Goal: Information Seeking & Learning: Check status

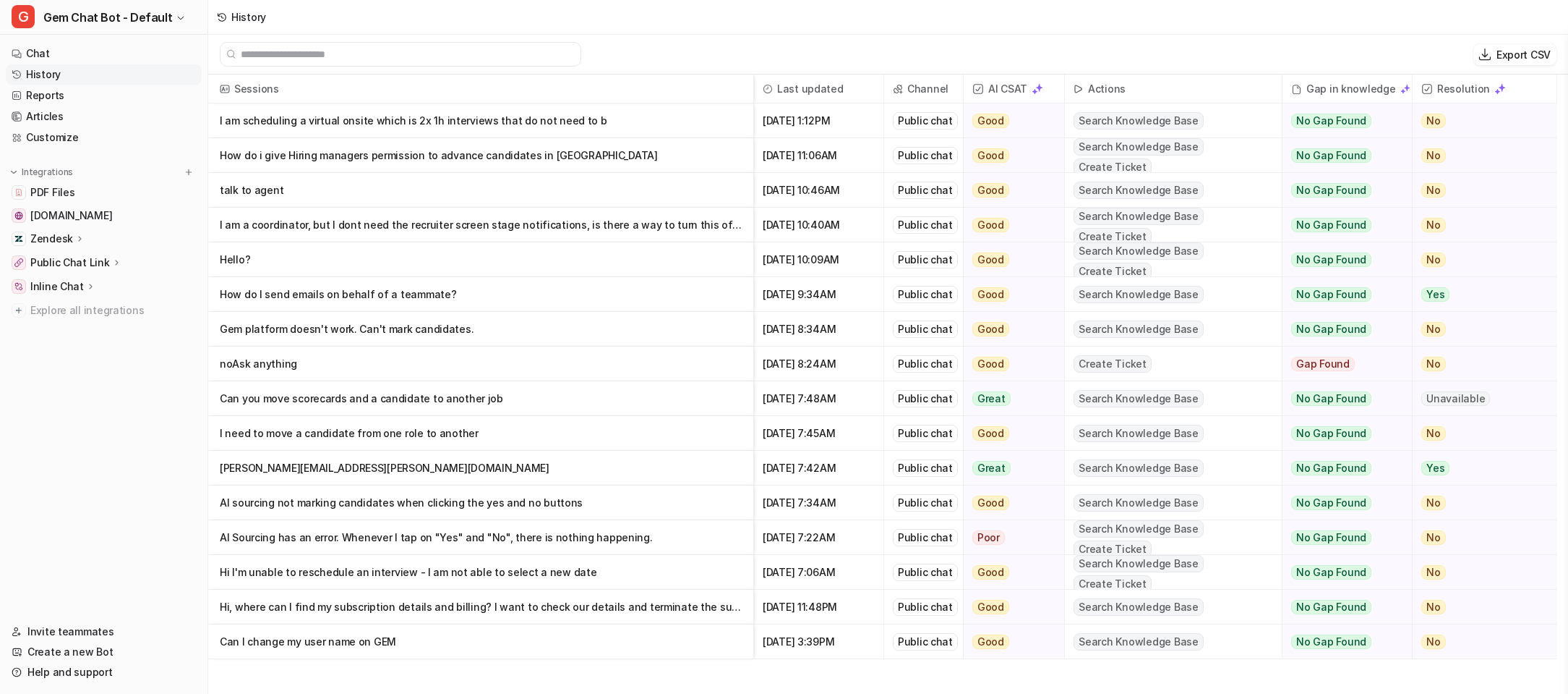
click at [647, 113] on p "I am scheduling a virtual onsite which is 2x 1h interviews that do not need to b" at bounding box center [480, 121] width 522 height 35
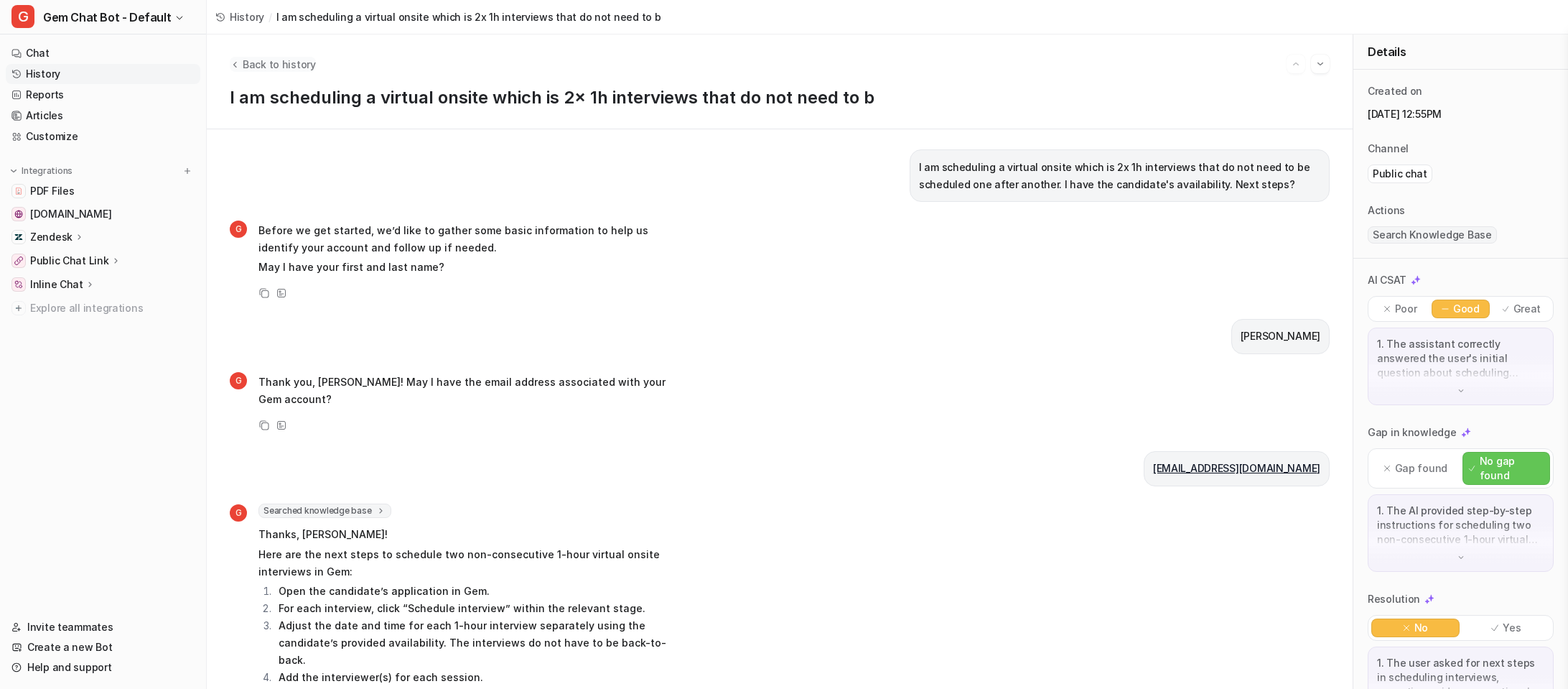
click at [279, 62] on span "Back to history" at bounding box center [280, 63] width 73 height 15
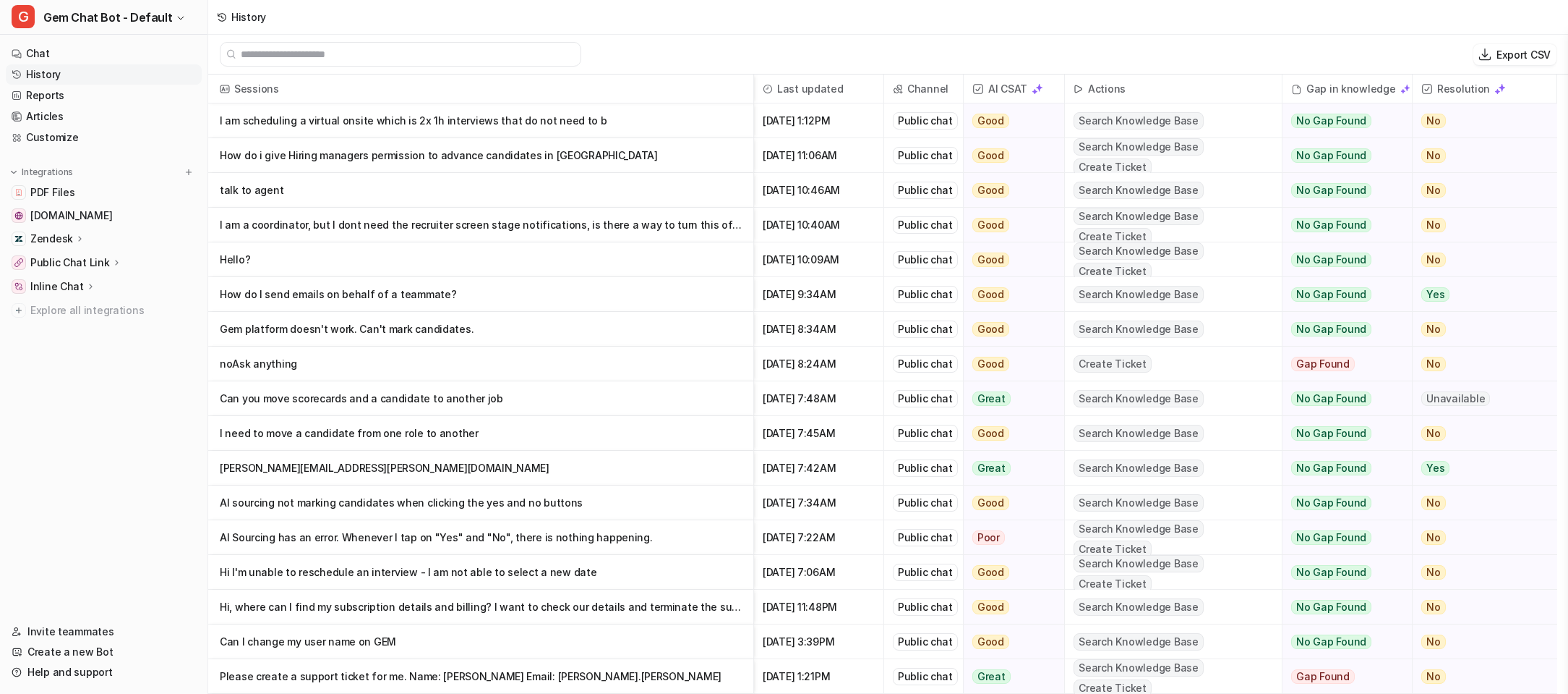
click at [603, 154] on p "How do i give Hiring managers permission to advance candidates in [GEOGRAPHIC_D…" at bounding box center [480, 155] width 522 height 35
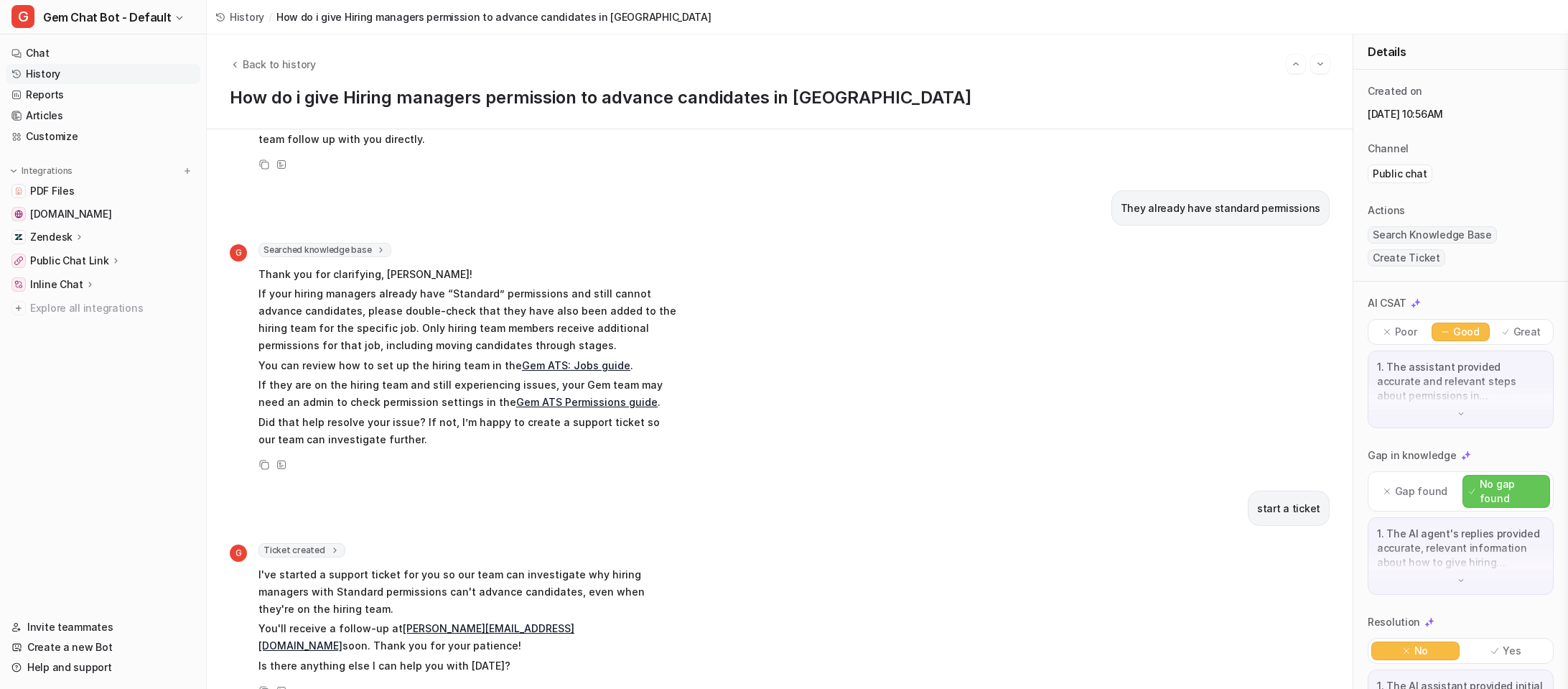
scroll to position [351, 0]
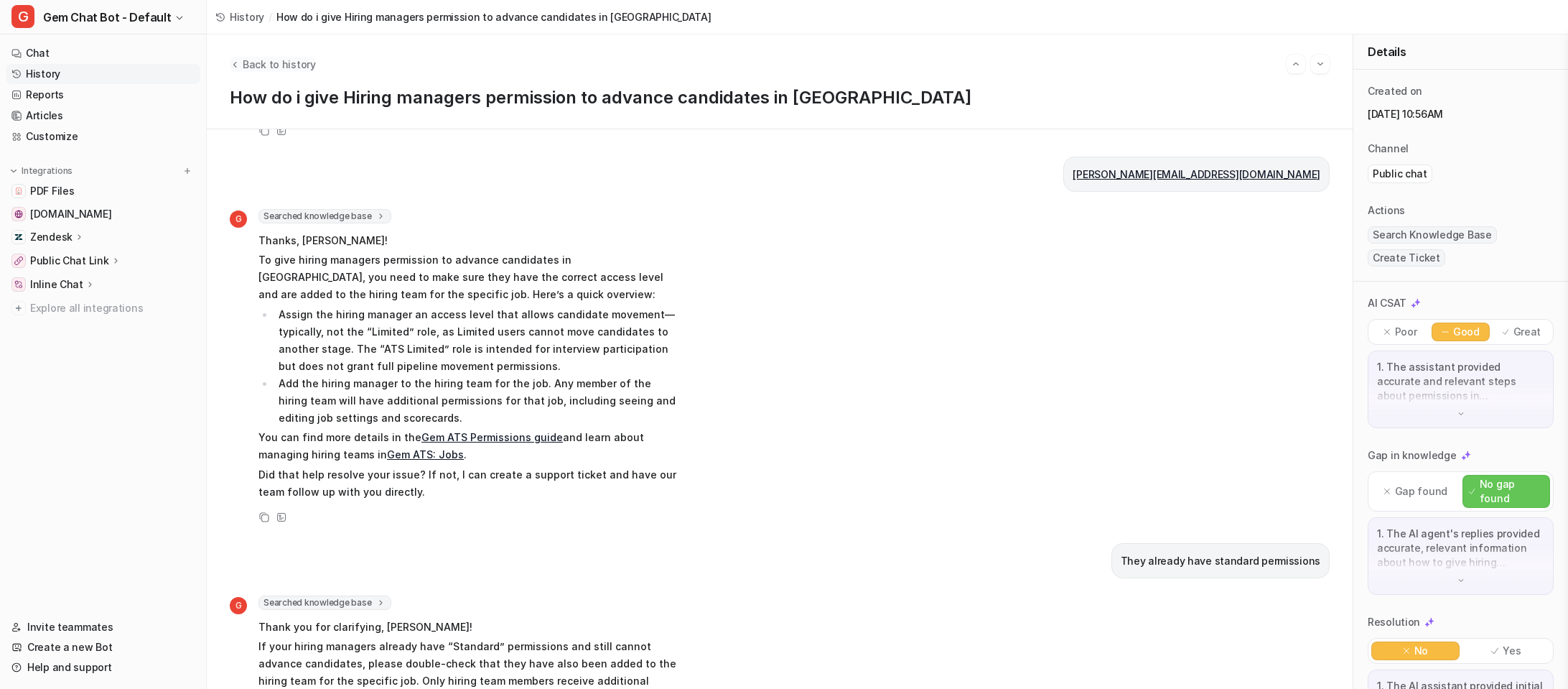
click at [275, 71] on div "Back to history" at bounding box center [780, 63] width 1100 height 19
click at [278, 63] on span "Back to history" at bounding box center [280, 63] width 73 height 15
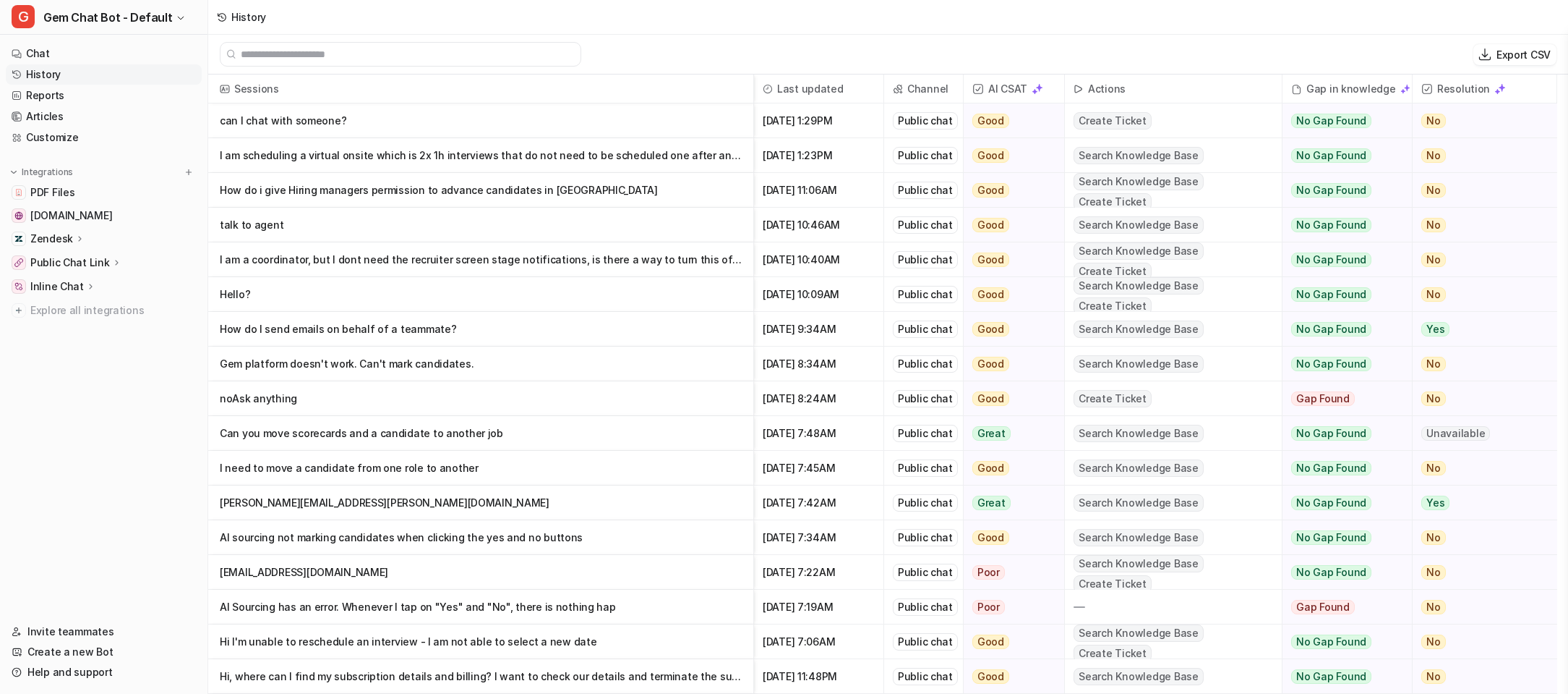
click at [542, 162] on p "I am scheduling a virtual onsite which is 2x 1h interviews that do not need to …" at bounding box center [480, 155] width 522 height 35
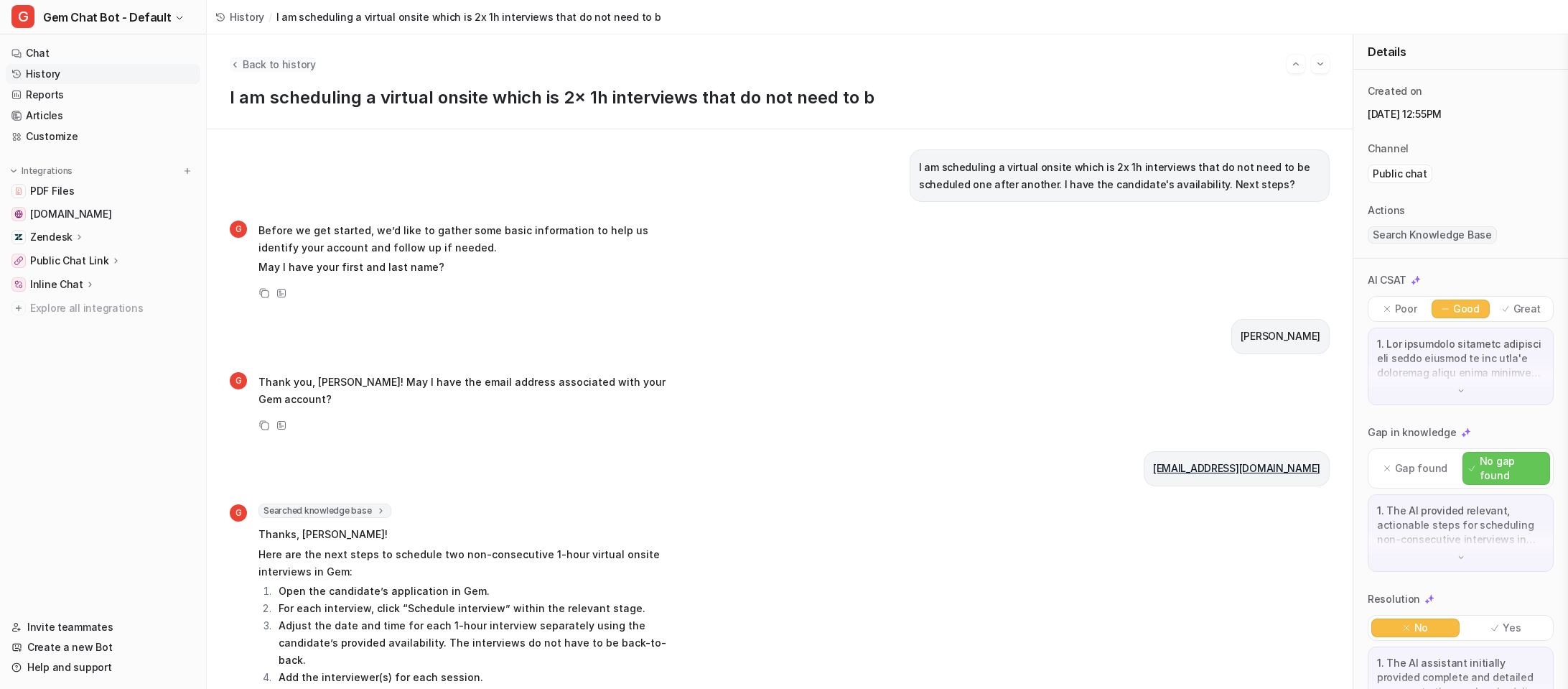
click at [265, 66] on span "Back to history" at bounding box center [280, 63] width 73 height 15
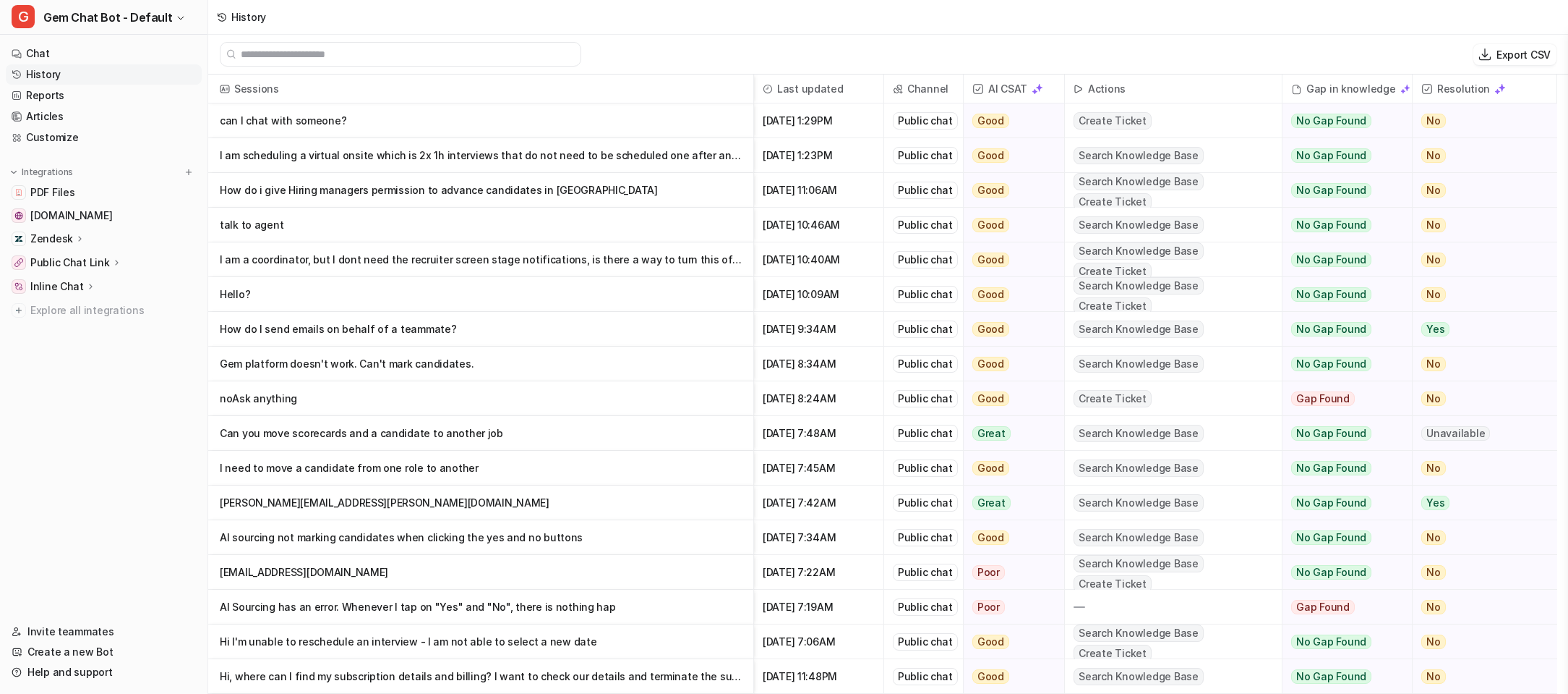
click at [426, 119] on p "can I chat with someone?" at bounding box center [480, 121] width 522 height 35
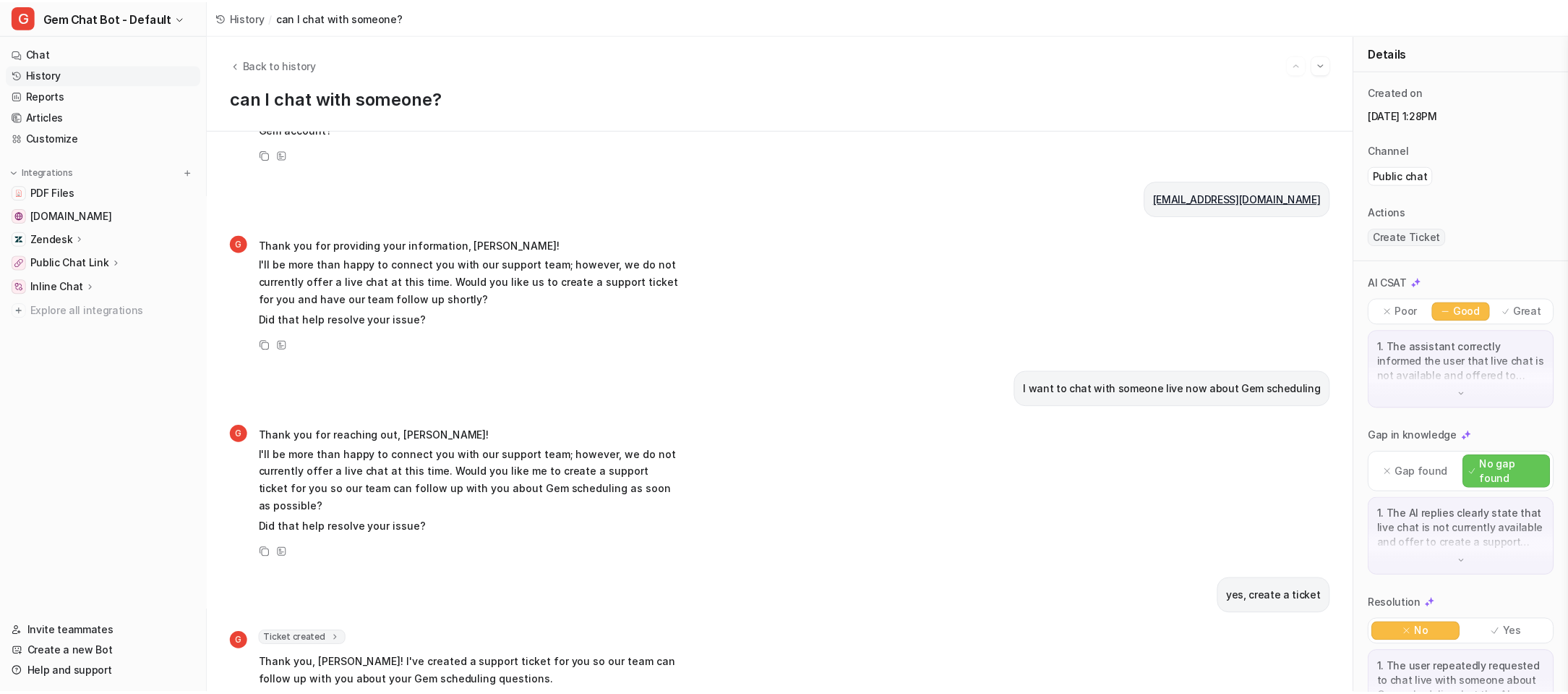
scroll to position [323, 0]
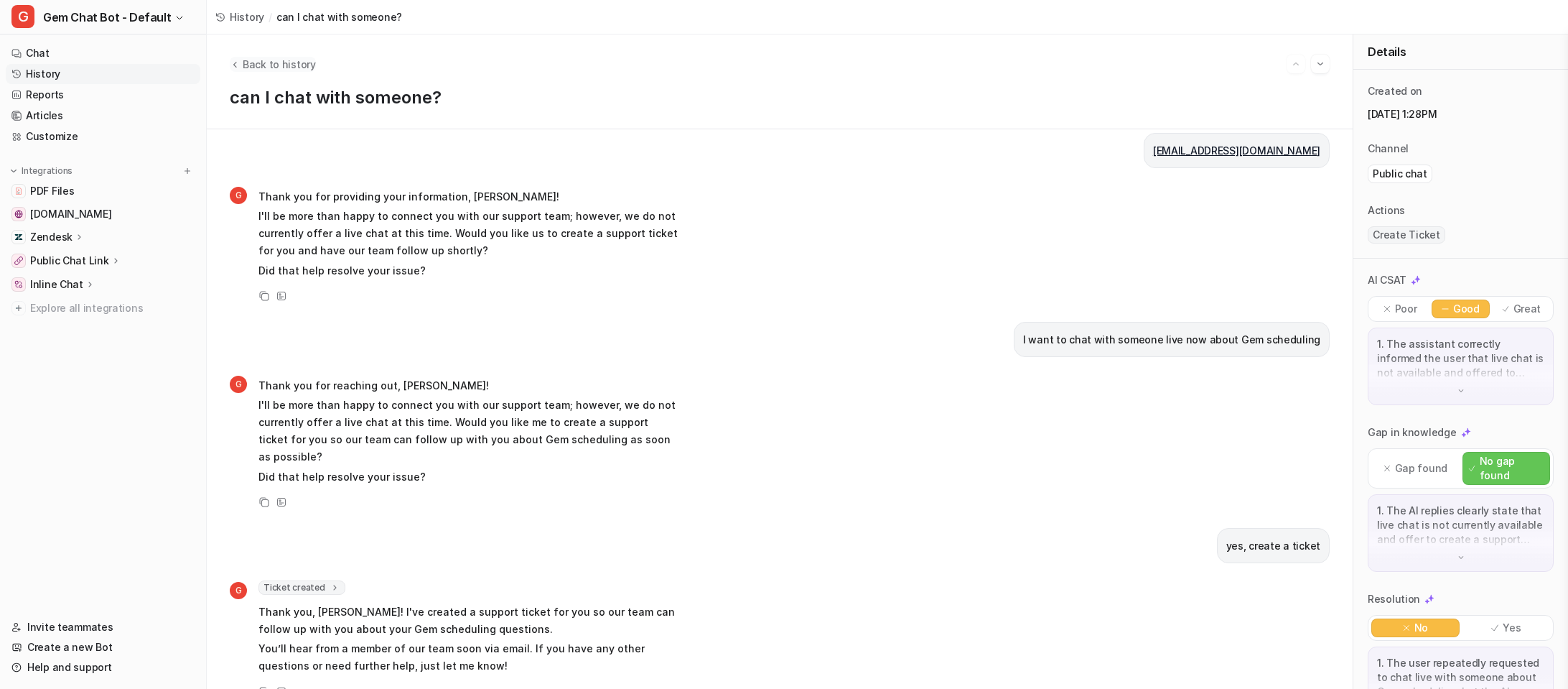
click at [256, 58] on span "Back to history" at bounding box center [280, 63] width 73 height 15
